Goal: Transaction & Acquisition: Purchase product/service

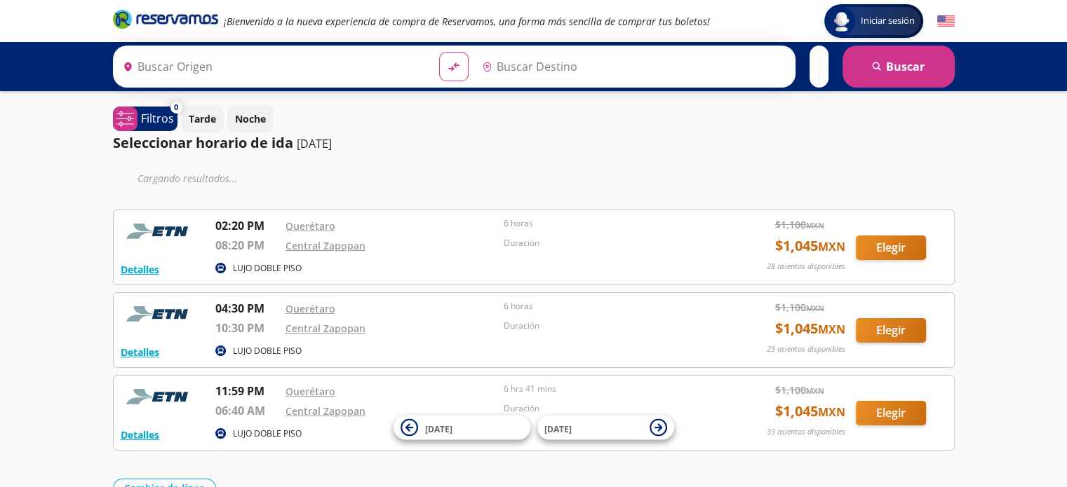
type input "Querétaro, Querétaro"
type input "Central Zapopan, [GEOGRAPHIC_DATA]"
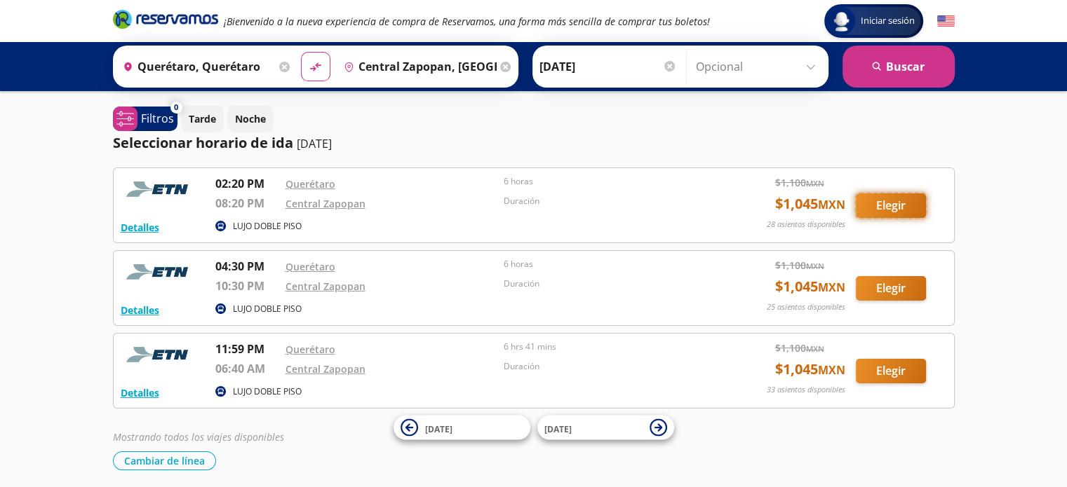
click at [884, 210] on button "Elegir" at bounding box center [891, 206] width 70 height 25
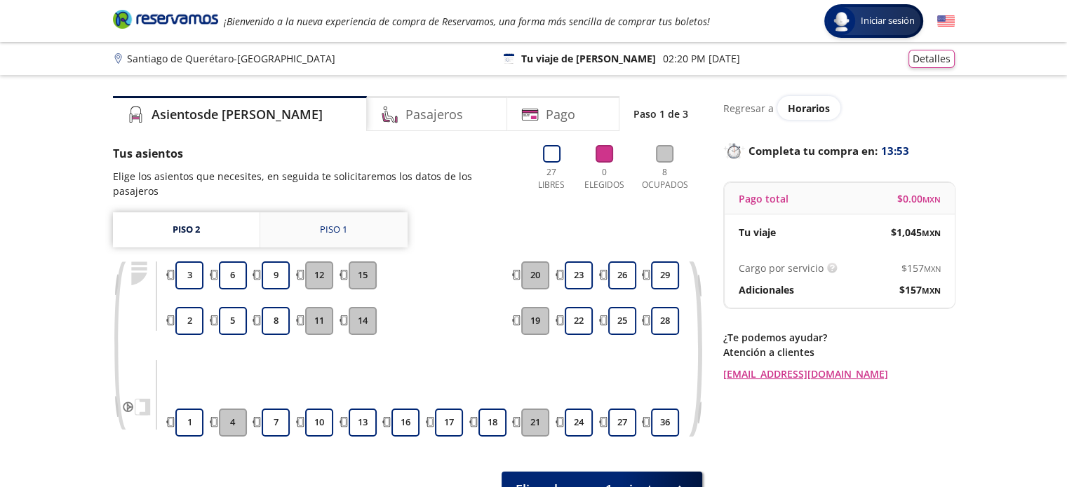
click at [345, 223] on div "Piso 1" at bounding box center [333, 230] width 27 height 14
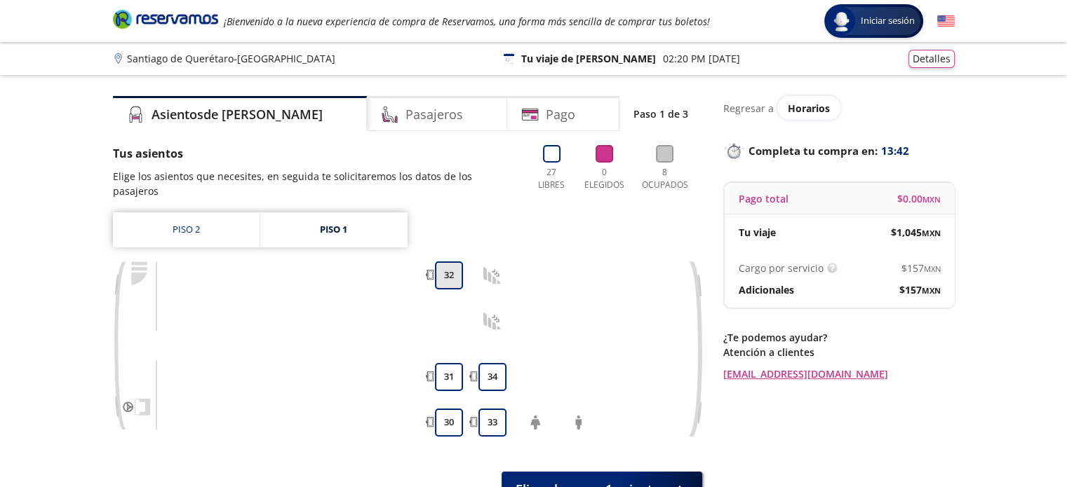
click at [450, 262] on button "32" at bounding box center [449, 276] width 28 height 28
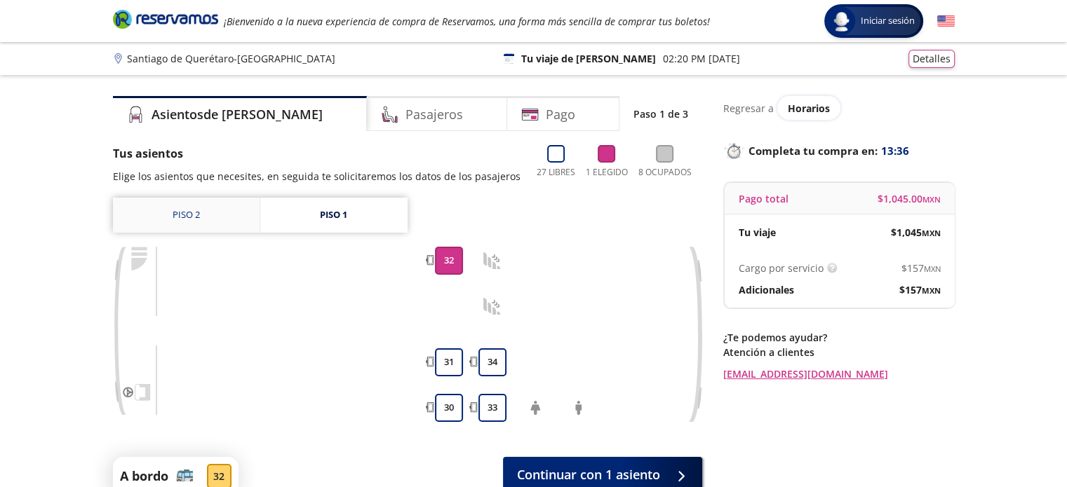
click at [202, 221] on link "Piso 2" at bounding box center [186, 215] width 147 height 35
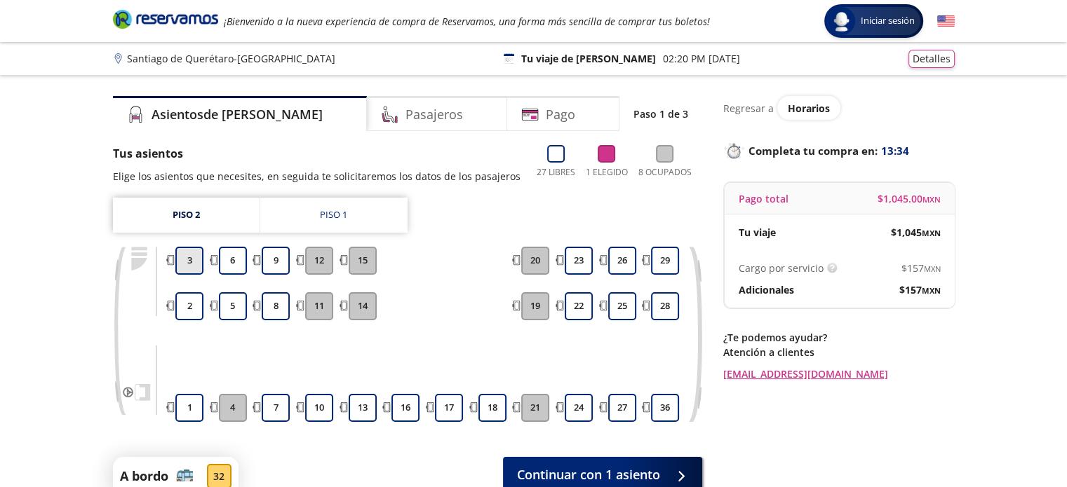
click at [189, 260] on button "3" at bounding box center [189, 261] width 28 height 28
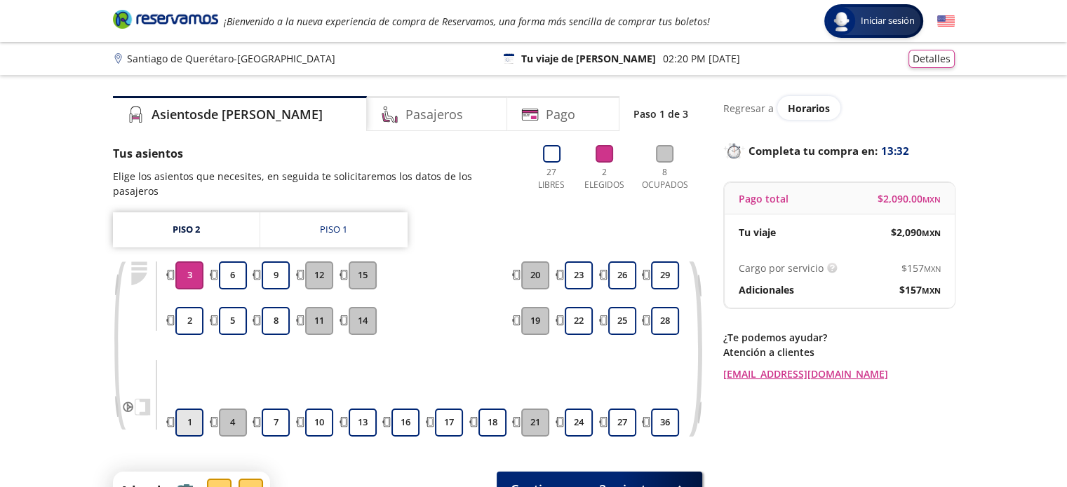
click at [196, 409] on button "1" at bounding box center [189, 423] width 28 height 28
click at [197, 262] on button "3" at bounding box center [189, 276] width 28 height 28
click at [304, 215] on link "Piso 1" at bounding box center [333, 230] width 147 height 35
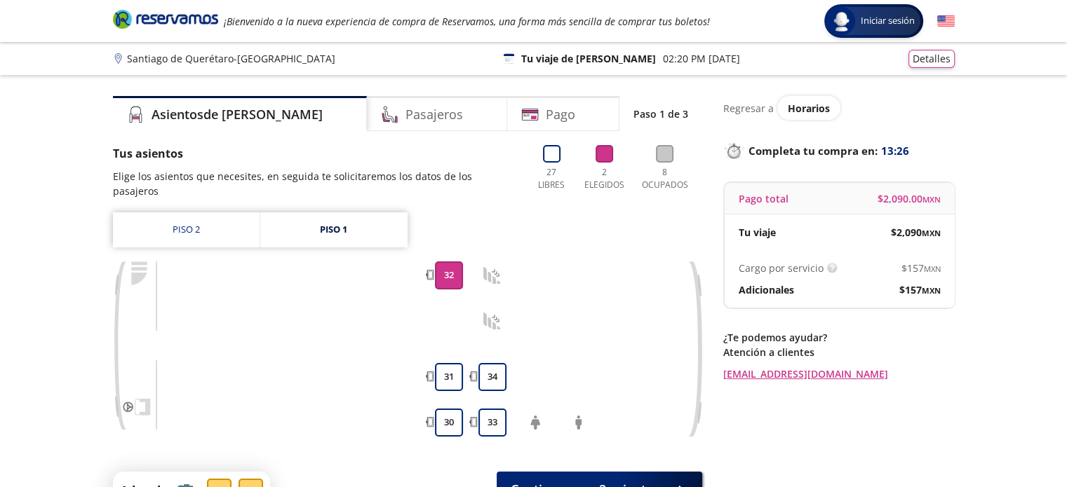
click at [449, 262] on button "32" at bounding box center [449, 276] width 28 height 28
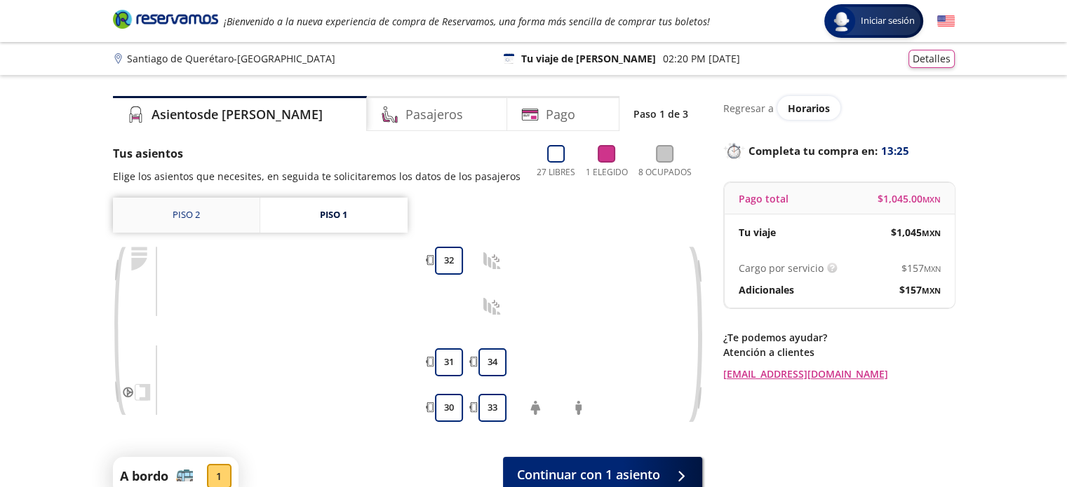
click at [200, 215] on link "Piso 2" at bounding box center [186, 215] width 147 height 35
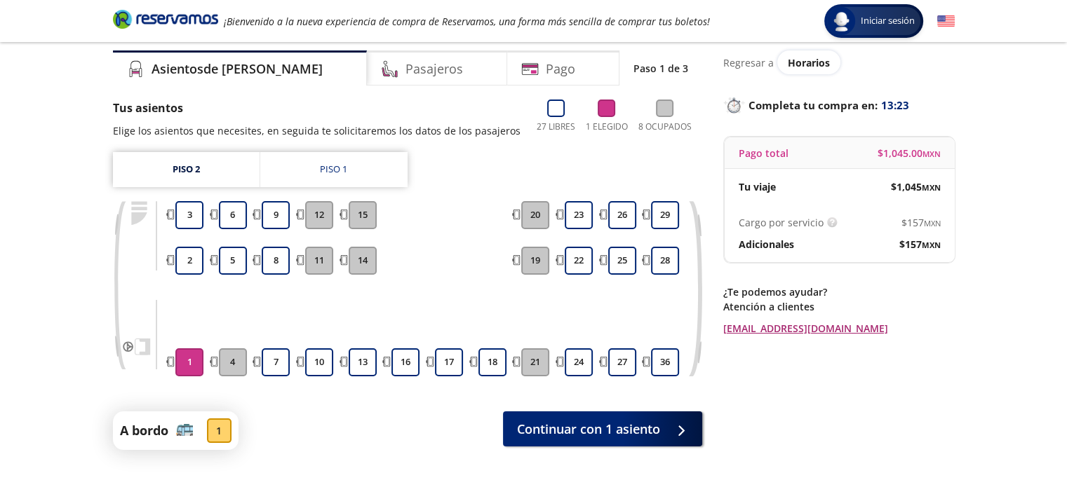
scroll to position [114, 0]
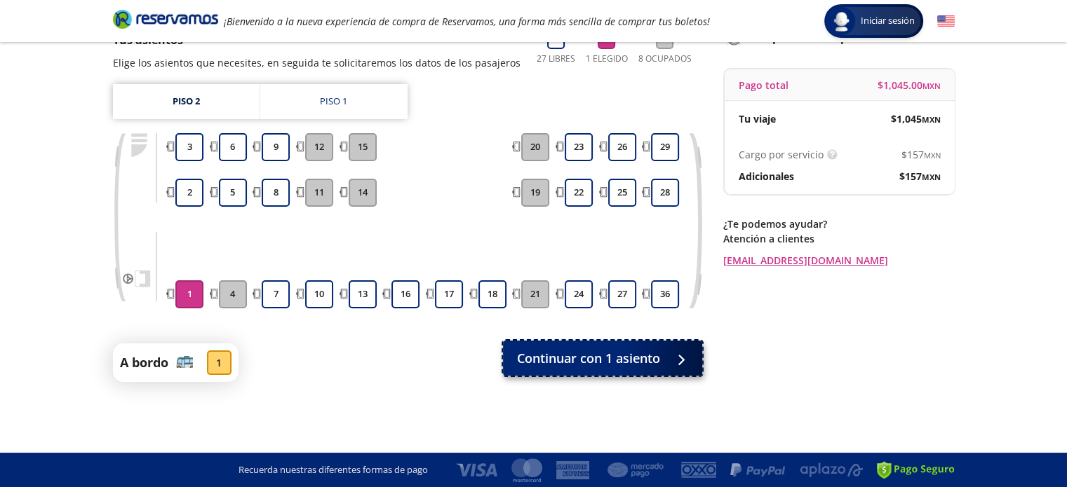
click at [560, 356] on span "Continuar con 1 asiento" at bounding box center [588, 358] width 143 height 19
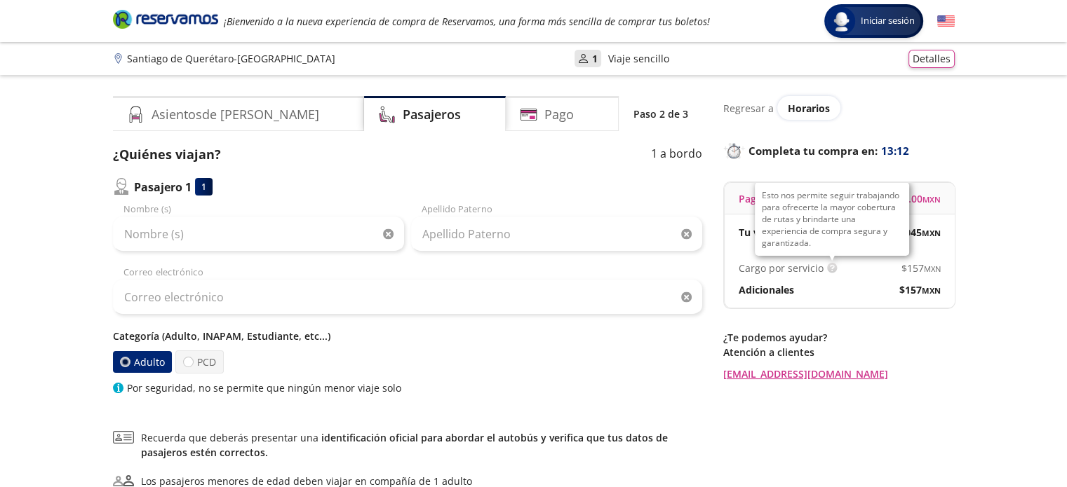
click at [827, 269] on img at bounding box center [832, 268] width 11 height 11
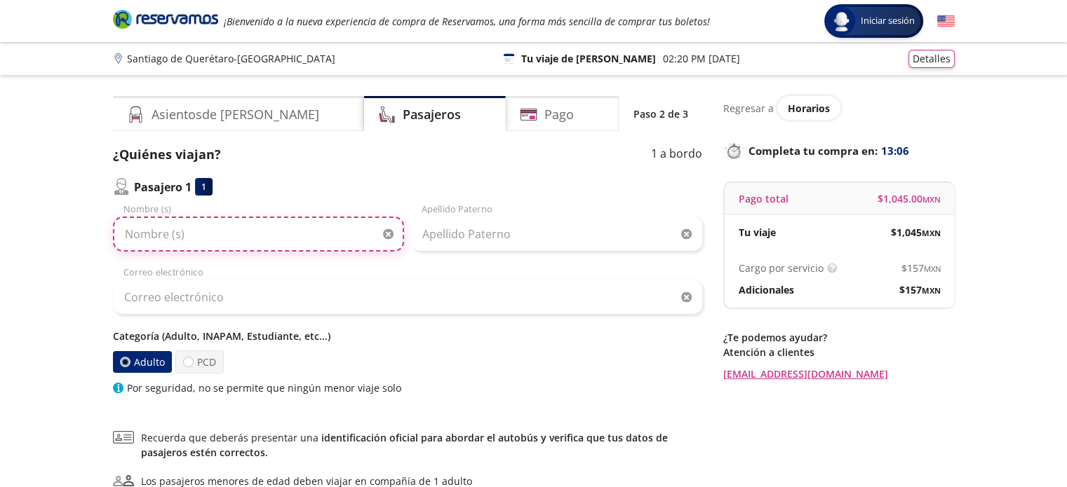
click at [259, 243] on input "Nombre (s)" at bounding box center [258, 234] width 291 height 35
type input "[PERSON_NAME]"
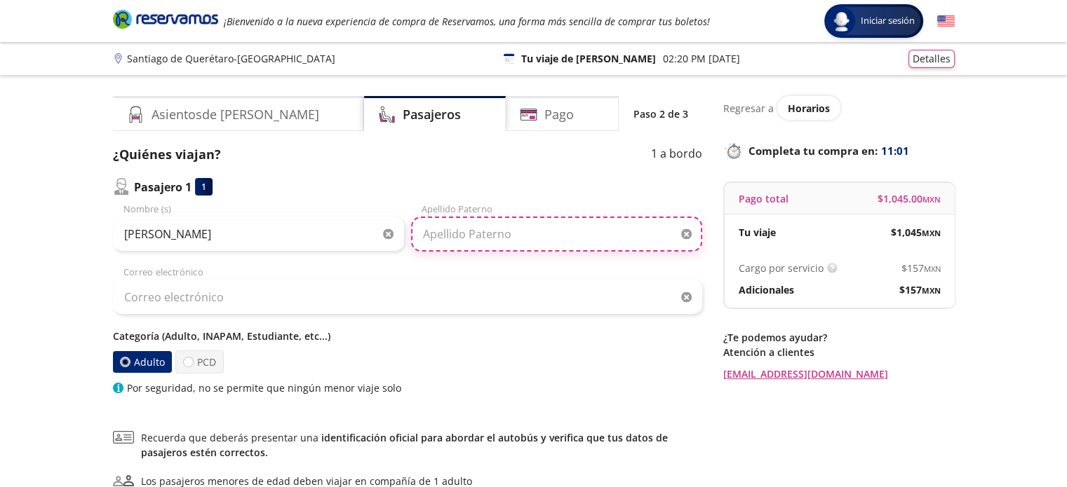
type input "[PERSON_NAME]"
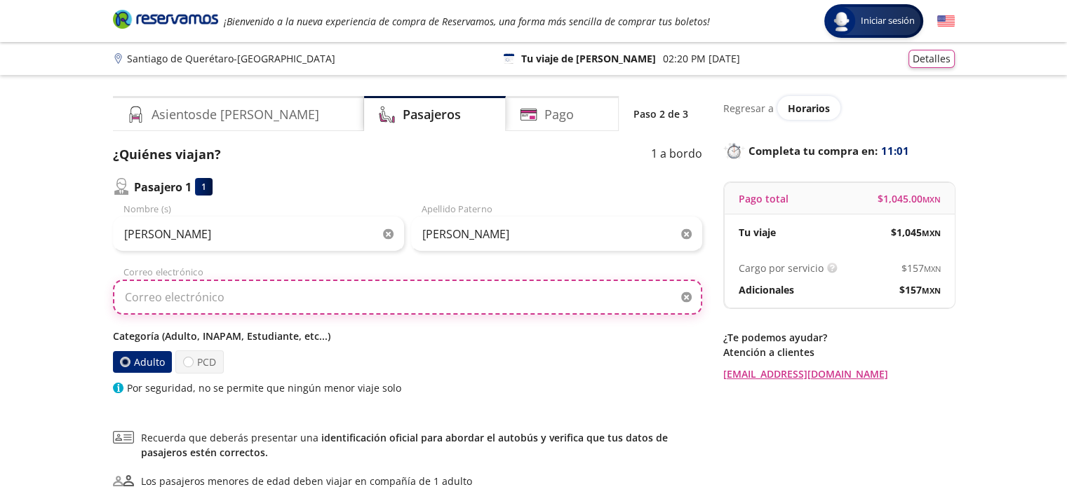
type input "[EMAIL_ADDRESS][DOMAIN_NAME]"
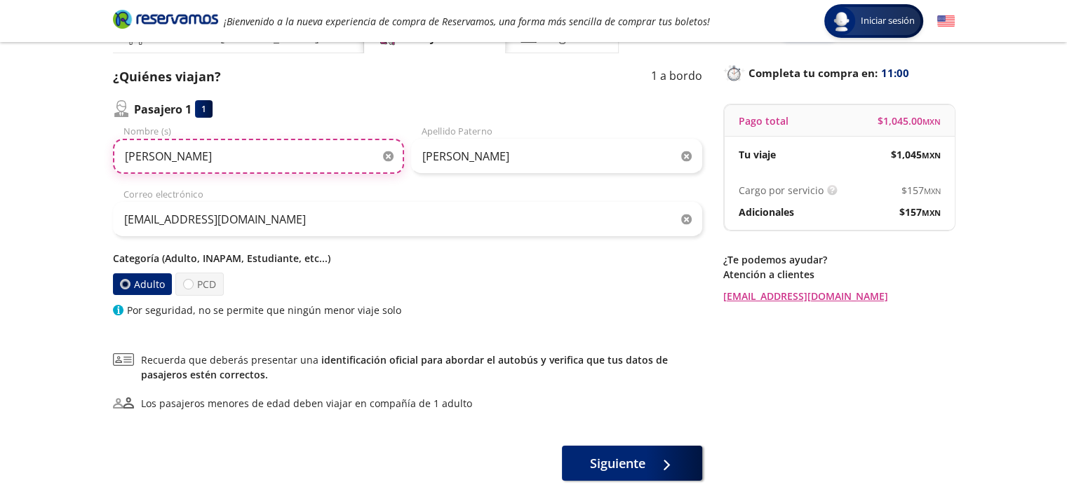
scroll to position [140, 0]
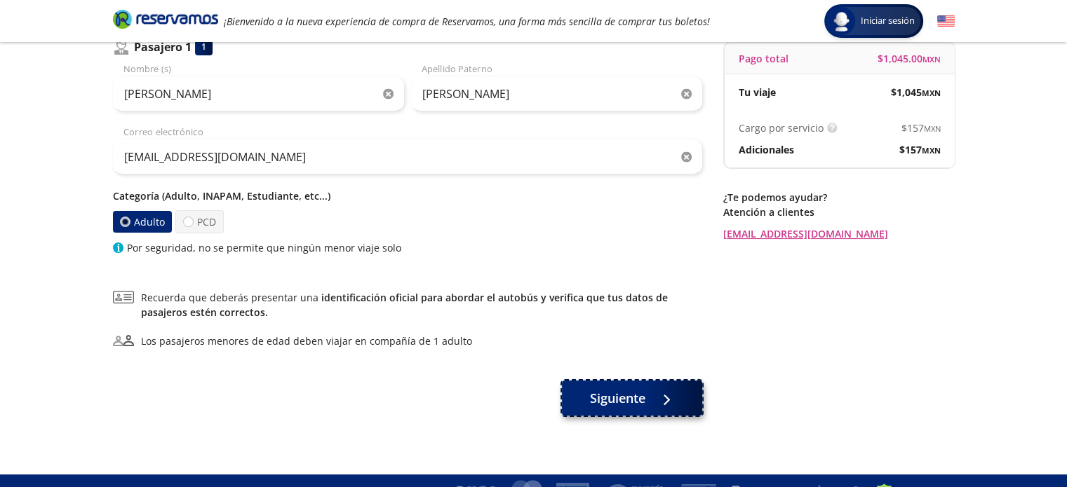
click at [623, 400] on span "Siguiente" at bounding box center [617, 398] width 55 height 19
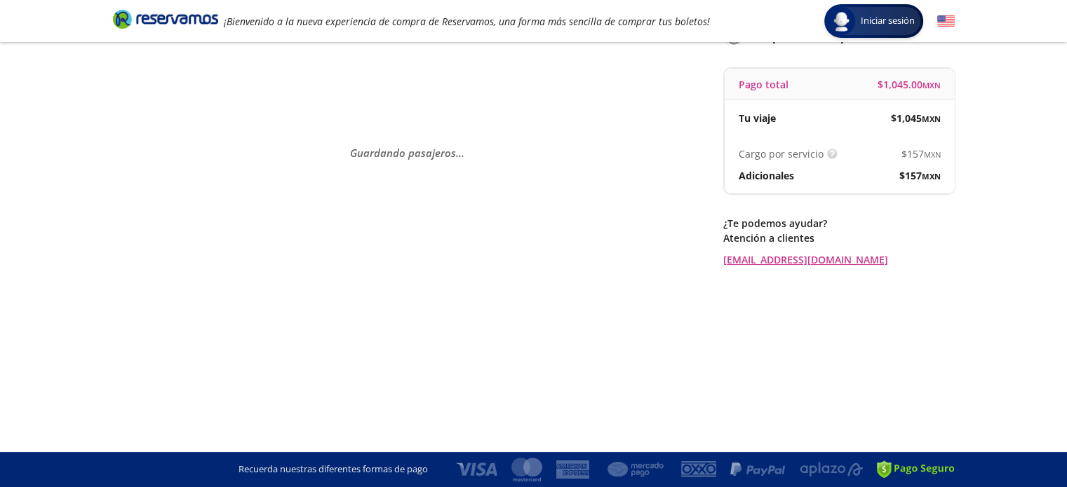
scroll to position [0, 0]
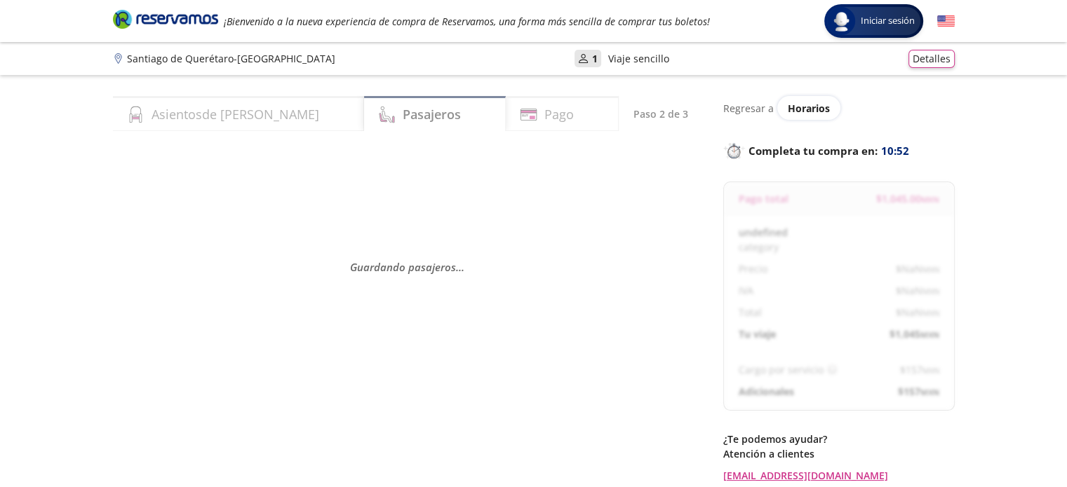
select select "MX"
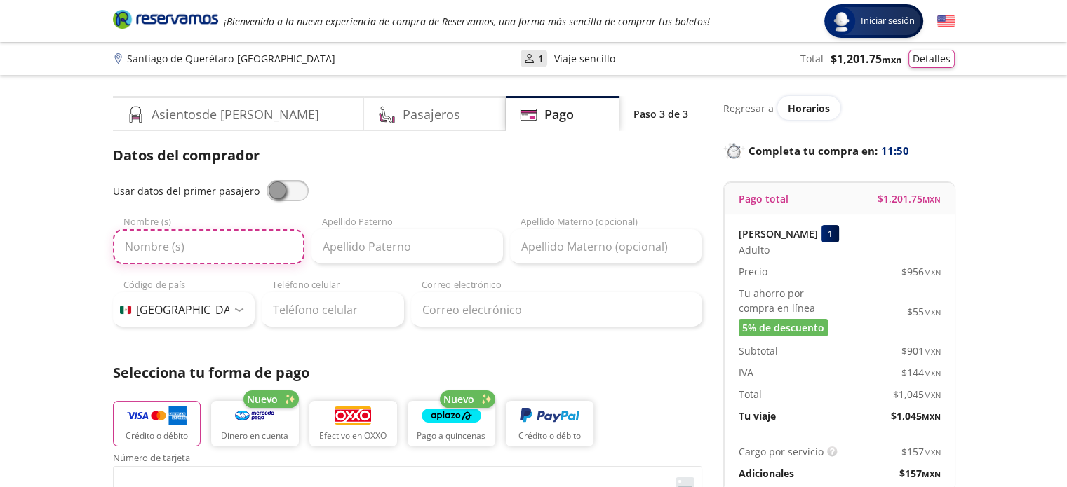
click at [151, 237] on input "Nombre (s)" at bounding box center [208, 246] width 191 height 35
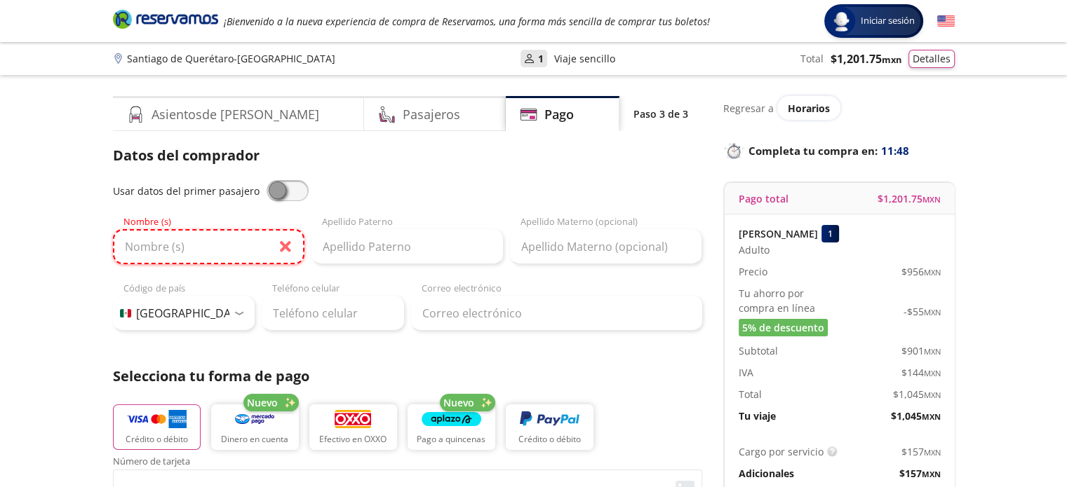
type input "[PERSON_NAME]"
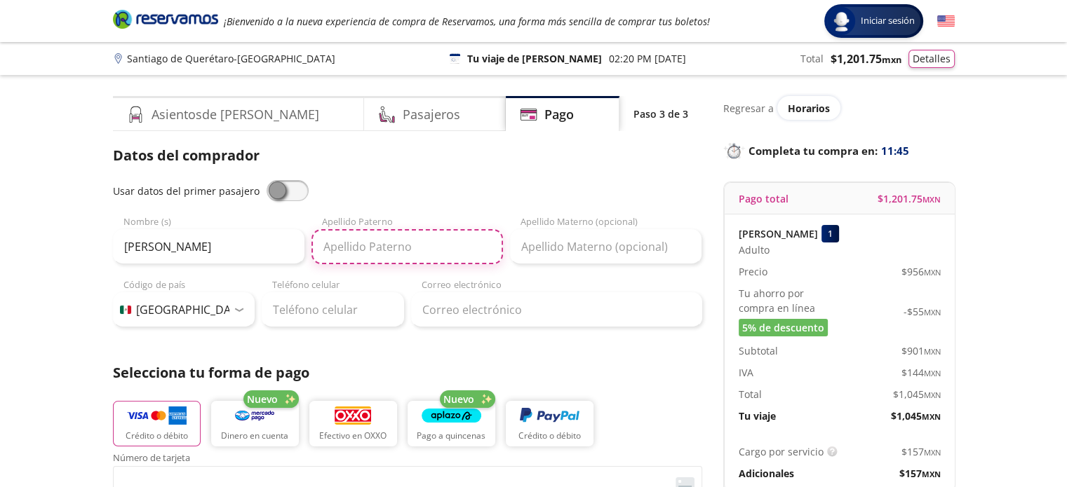
click at [348, 250] on input "Apellido Paterno" at bounding box center [406, 246] width 191 height 35
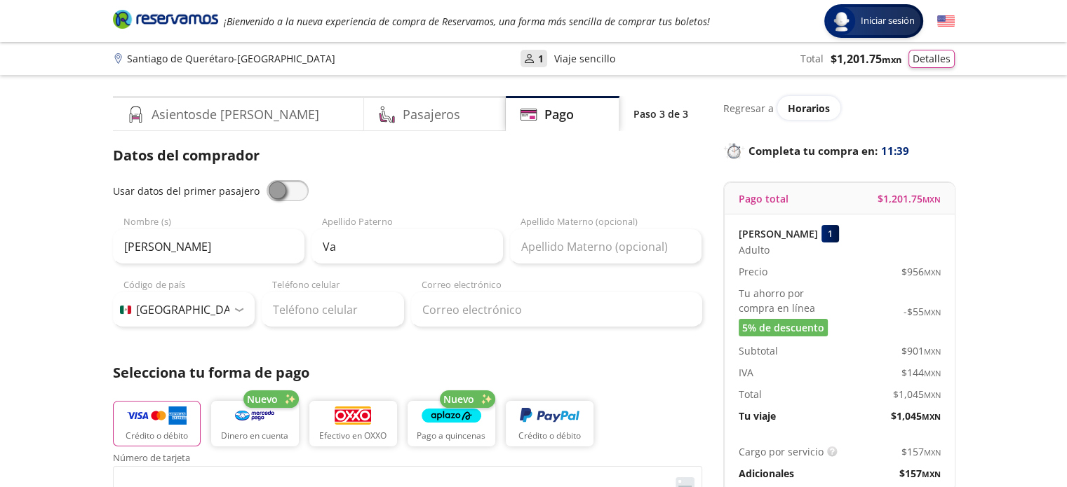
click at [283, 187] on span at bounding box center [288, 190] width 42 height 21
click at [267, 180] on input "checkbox" at bounding box center [267, 180] width 0 height 0
type input "[PERSON_NAME]"
type input "[EMAIL_ADDRESS][DOMAIN_NAME]"
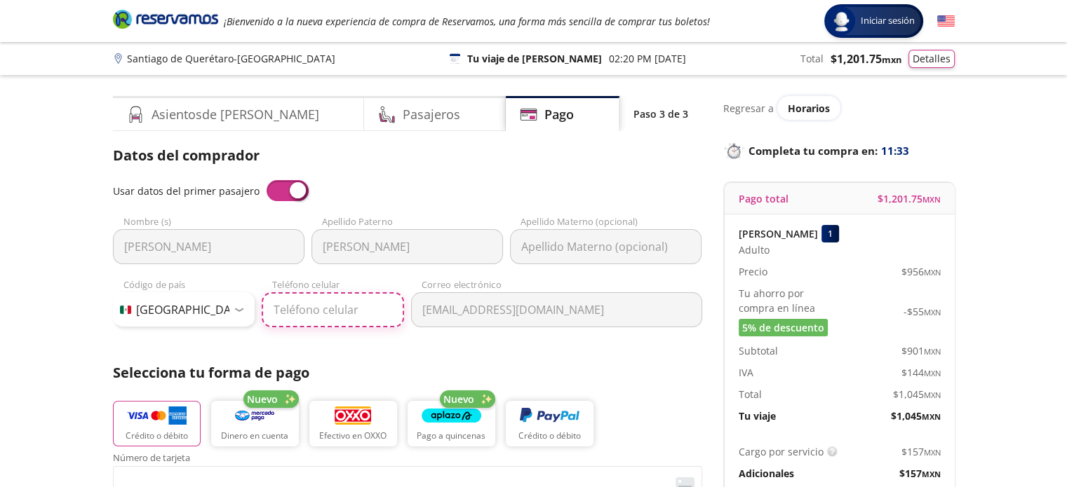
click at [382, 312] on input "Teléfono celular" at bounding box center [333, 309] width 142 height 35
type input "5"
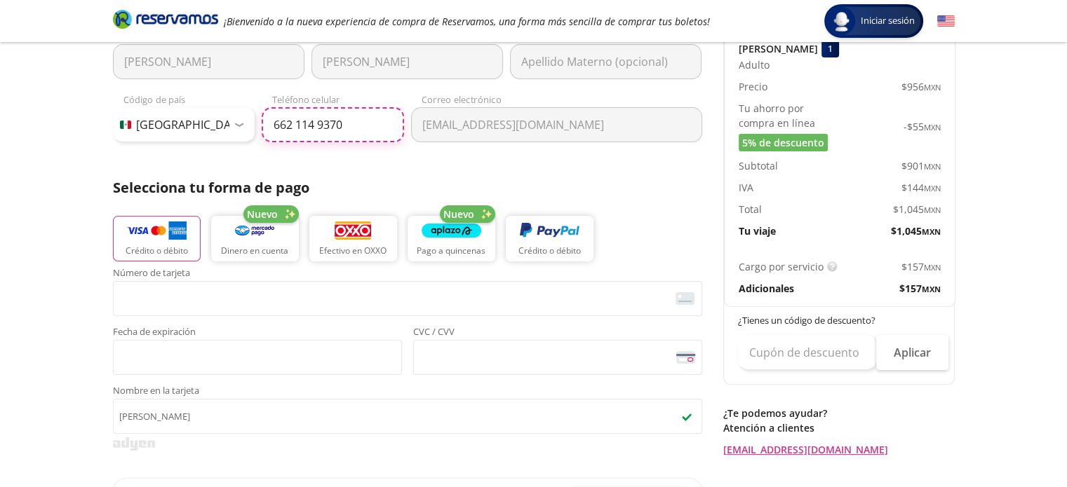
scroll to position [210, 0]
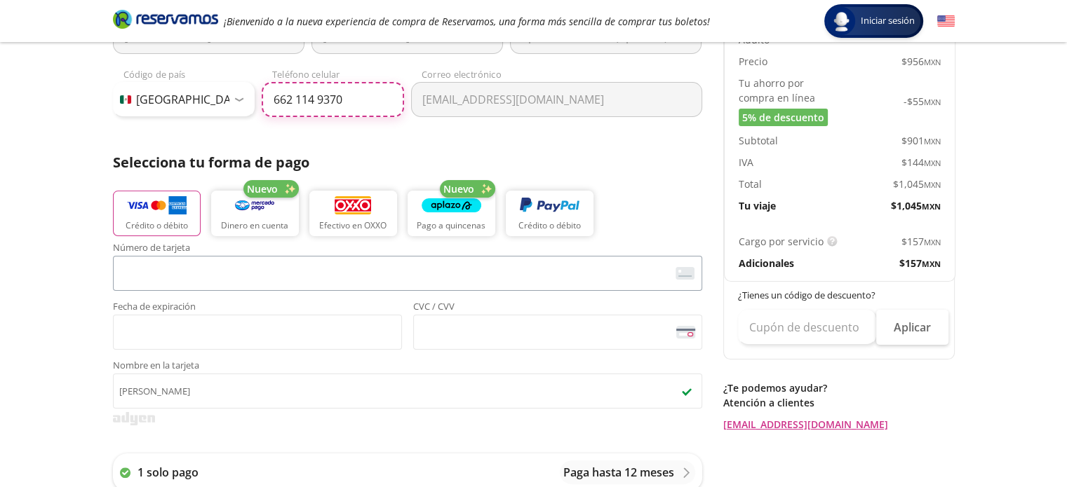
type input "662 114 9370"
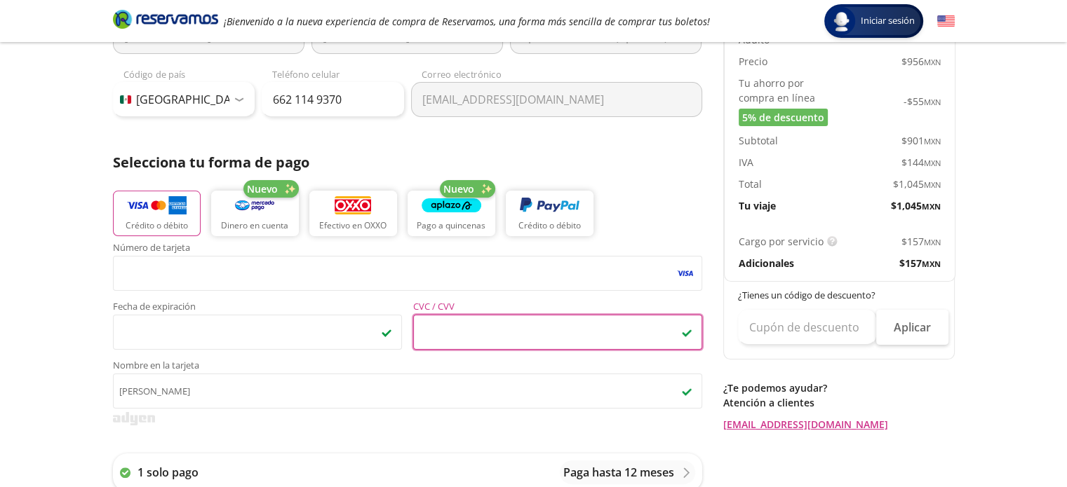
click at [35, 318] on div "Group 9 Created with Sketch. Pago [PERSON_NAME] de Querétaro - [GEOGRAPHIC_DATA…" at bounding box center [533, 371] width 1067 height 1162
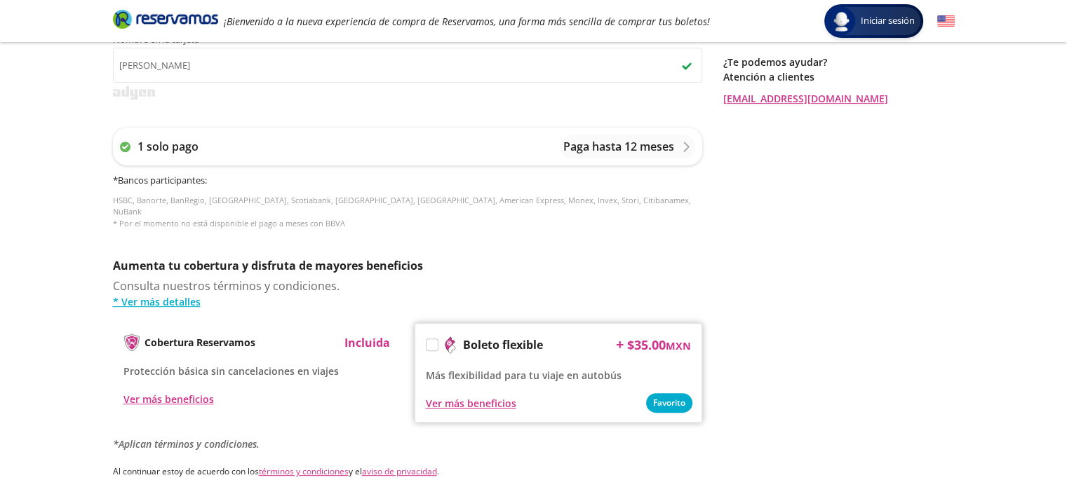
scroll to position [561, 0]
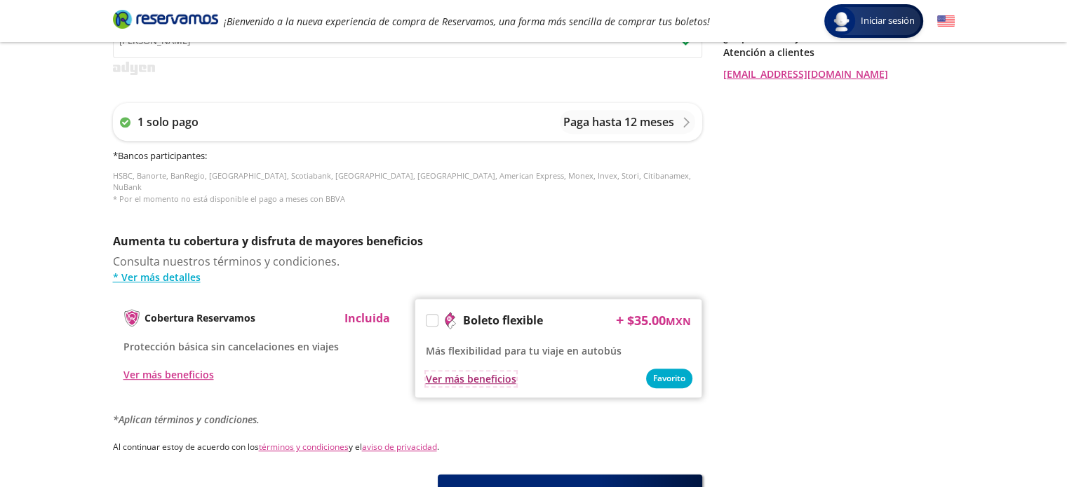
click at [503, 372] on div "Ver más beneficios" at bounding box center [471, 379] width 90 height 15
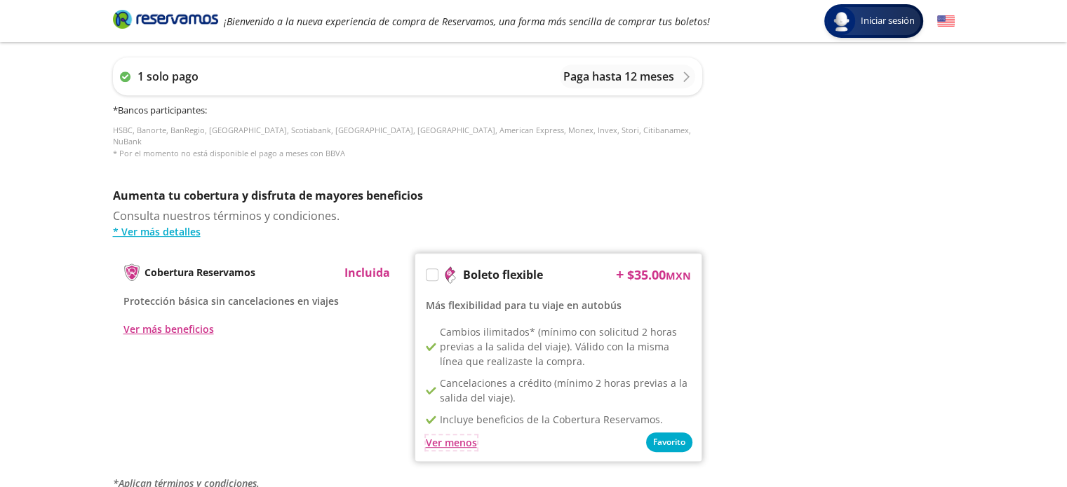
scroll to position [631, 0]
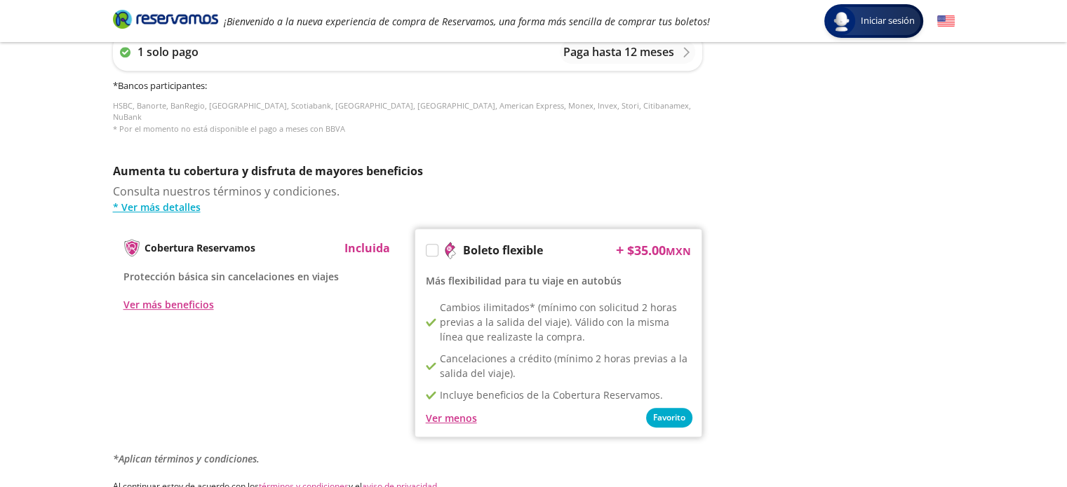
click at [432, 245] on label at bounding box center [431, 250] width 11 height 11
click at [432, 248] on input "Boleto flexible" at bounding box center [430, 252] width 9 height 9
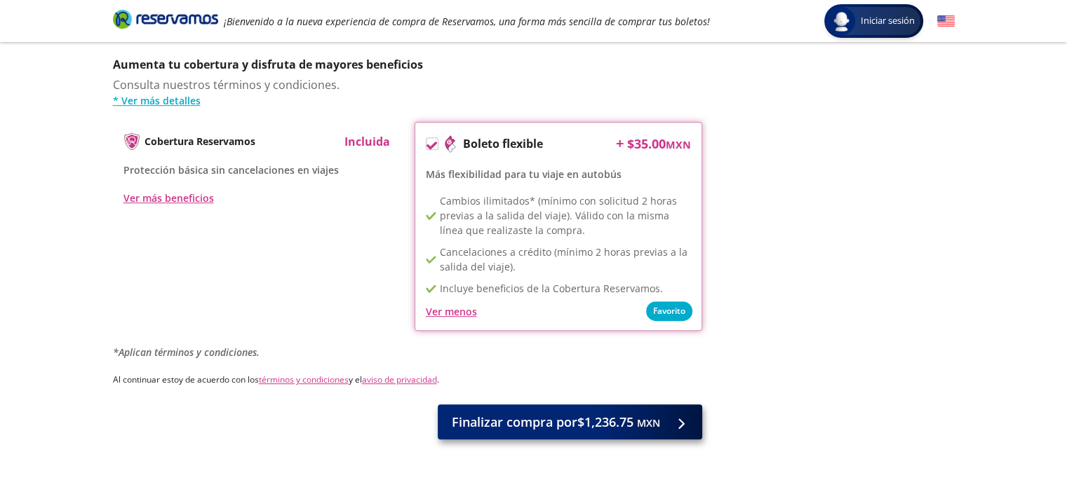
scroll to position [772, 0]
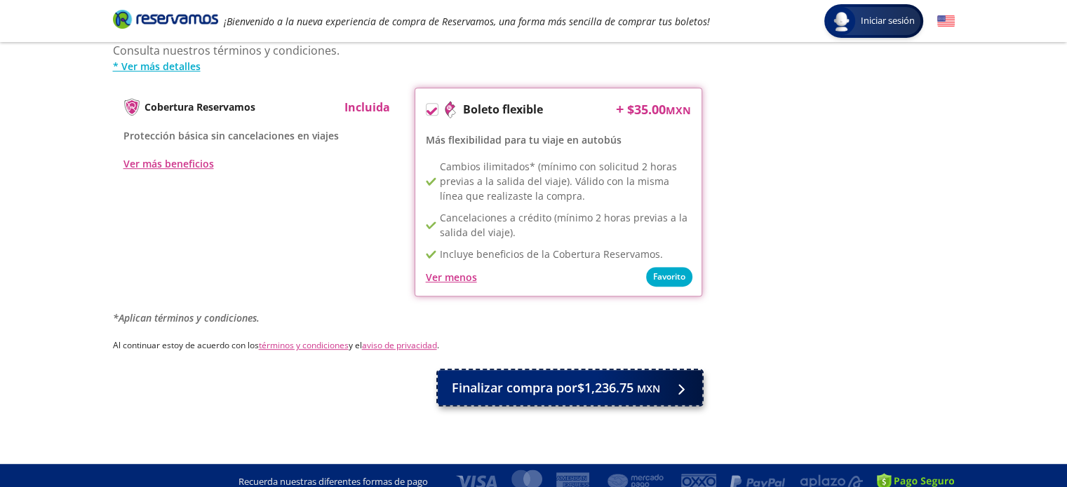
click at [533, 379] on span "Finalizar compra por $1,236.75 MXN" at bounding box center [556, 388] width 208 height 19
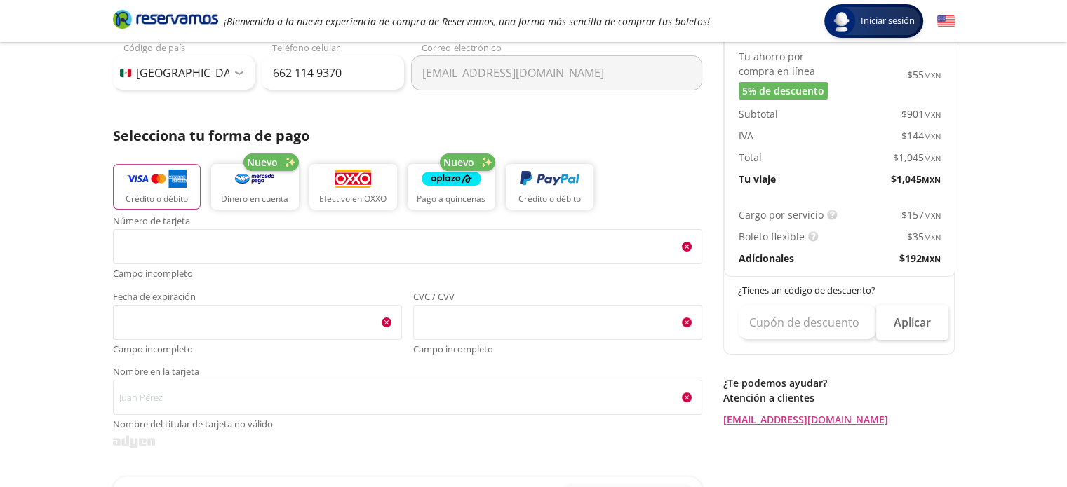
scroll to position [236, 0]
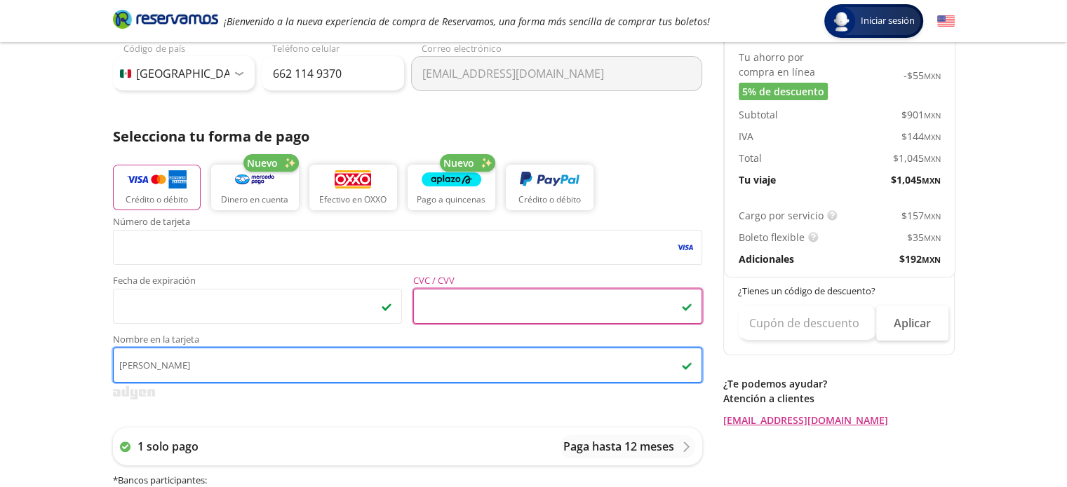
click at [503, 363] on input "[PERSON_NAME]" at bounding box center [407, 365] width 589 height 35
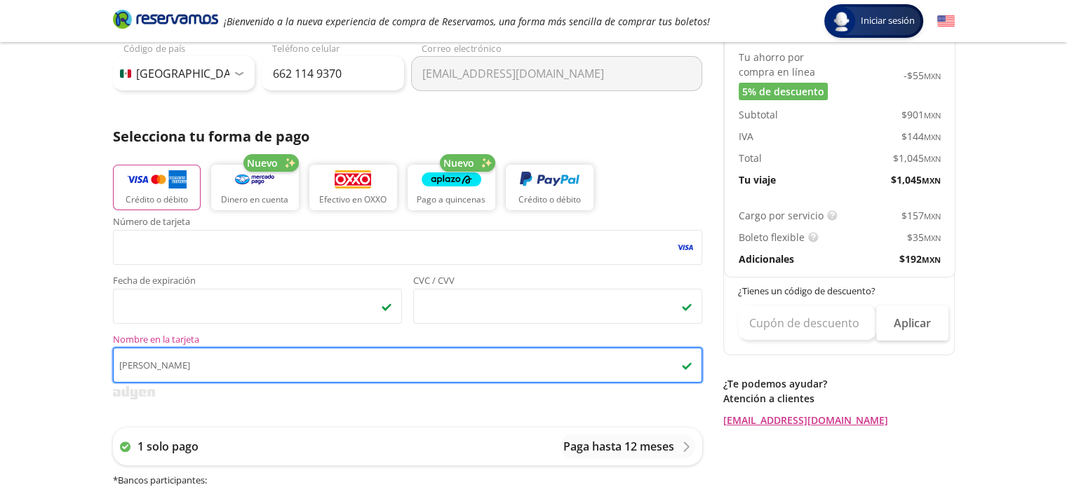
type input "[PERSON_NAME]"
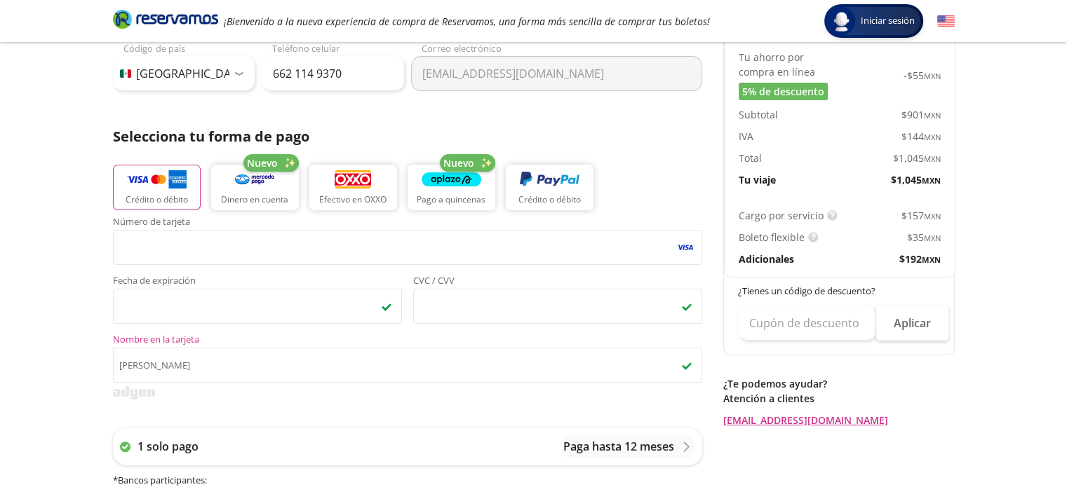
click at [53, 360] on div "Group 9 Created with Sketch. Pago [PERSON_NAME] de Querétaro - [GEOGRAPHIC_DATA…" at bounding box center [533, 423] width 1067 height 1318
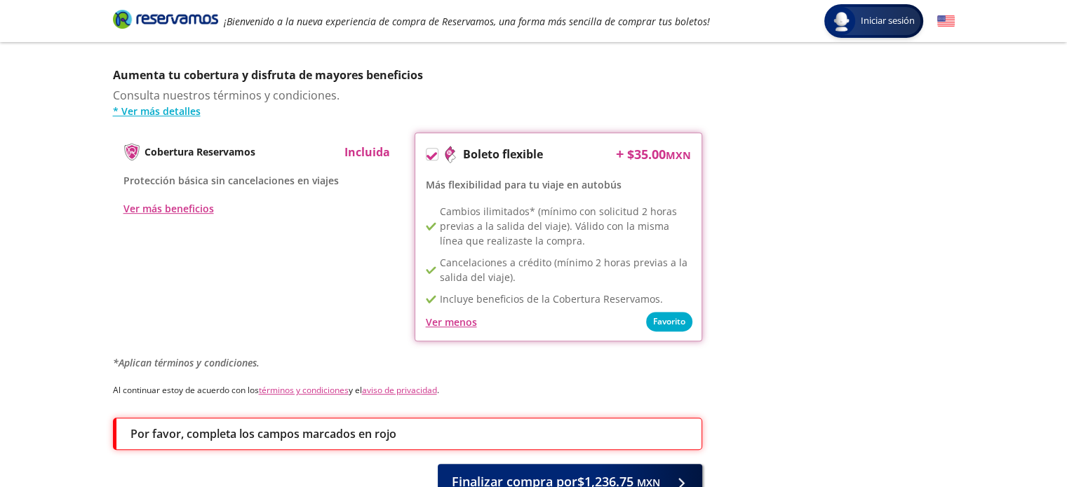
scroll to position [818, 0]
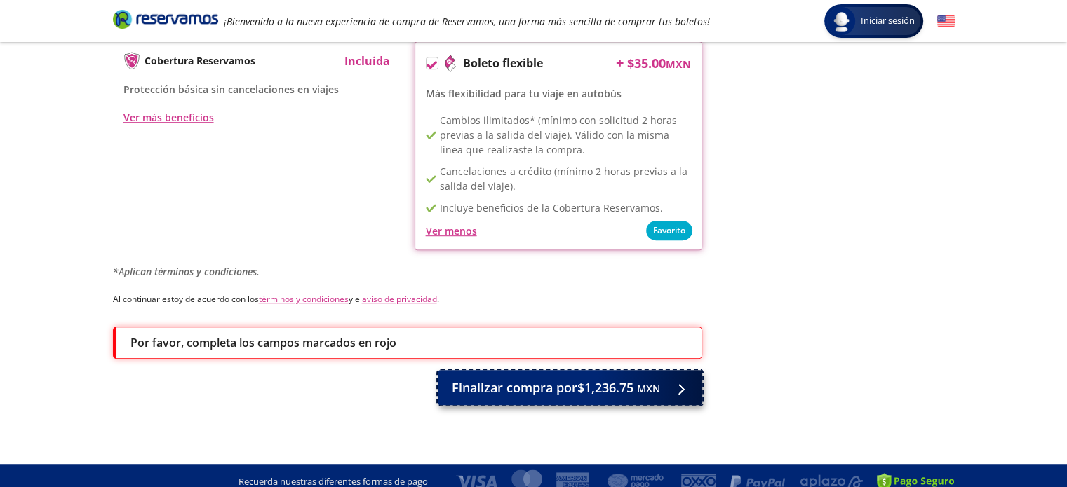
click at [513, 379] on span "Finalizar compra por $1,236.75 MXN" at bounding box center [556, 388] width 208 height 19
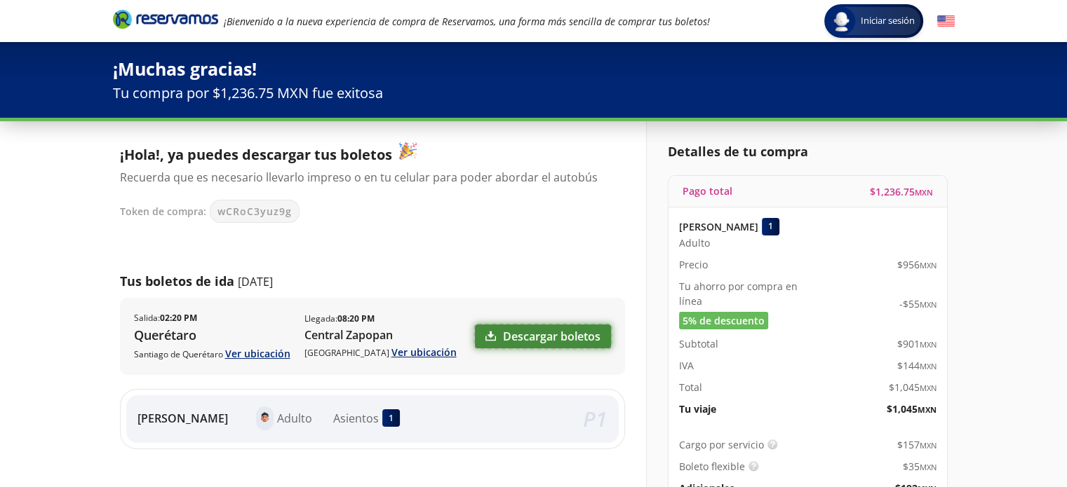
click at [561, 340] on link "Descargar boletos" at bounding box center [543, 337] width 136 height 24
